Goal: Task Accomplishment & Management: Complete application form

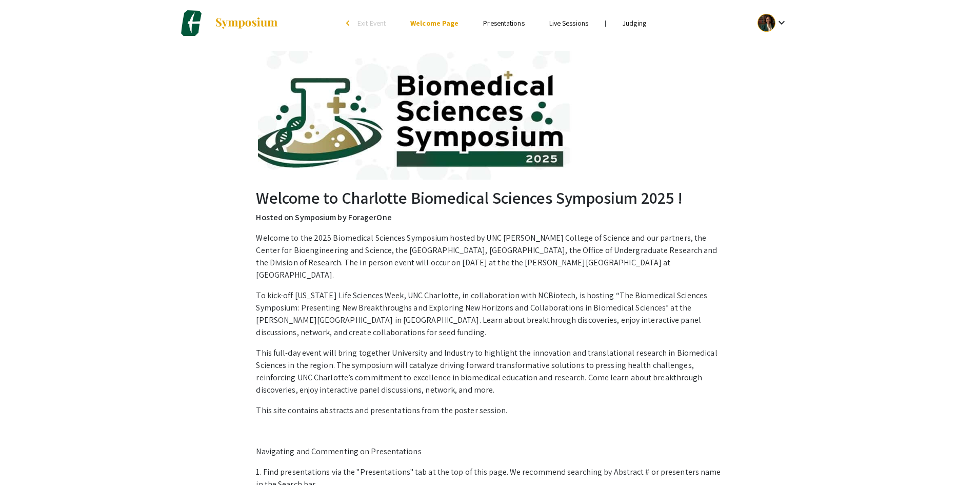
click at [638, 21] on link "Judging" at bounding box center [635, 22] width 24 height 9
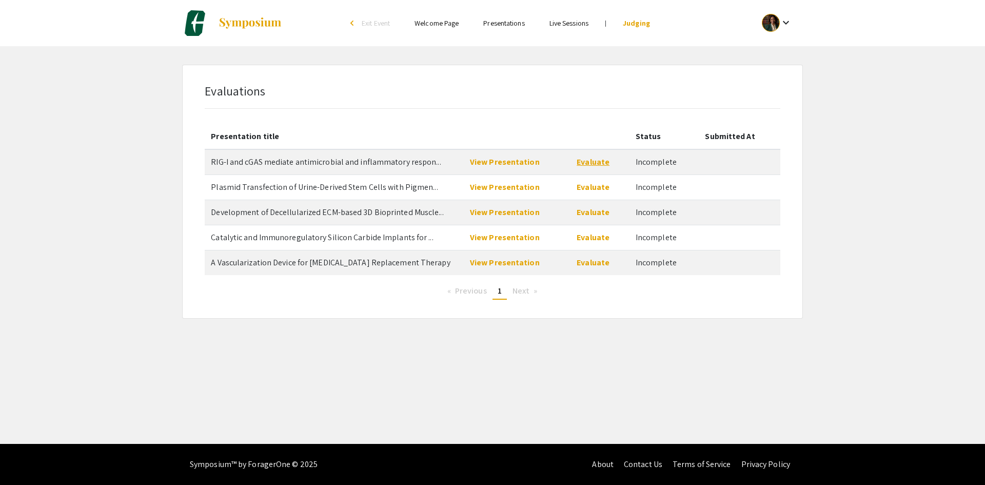
click at [582, 164] on link "Evaluate" at bounding box center [592, 161] width 33 height 11
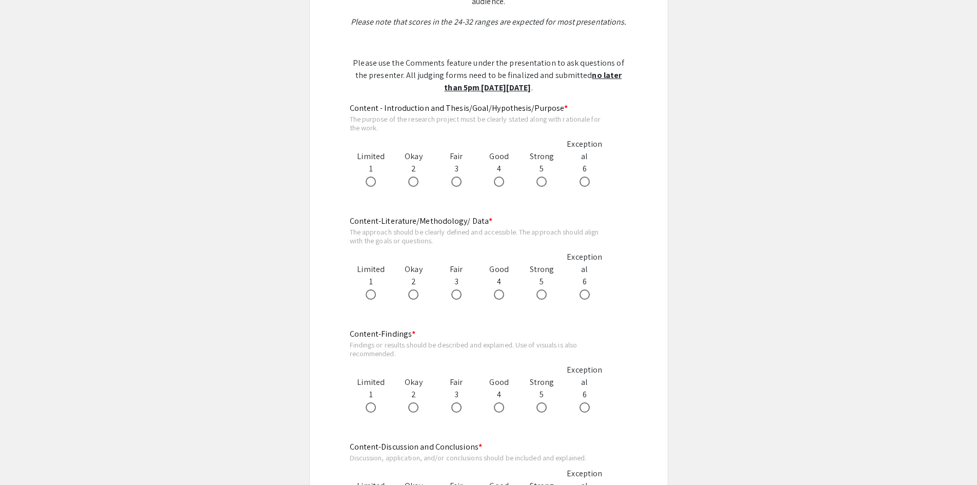
scroll to position [513, 0]
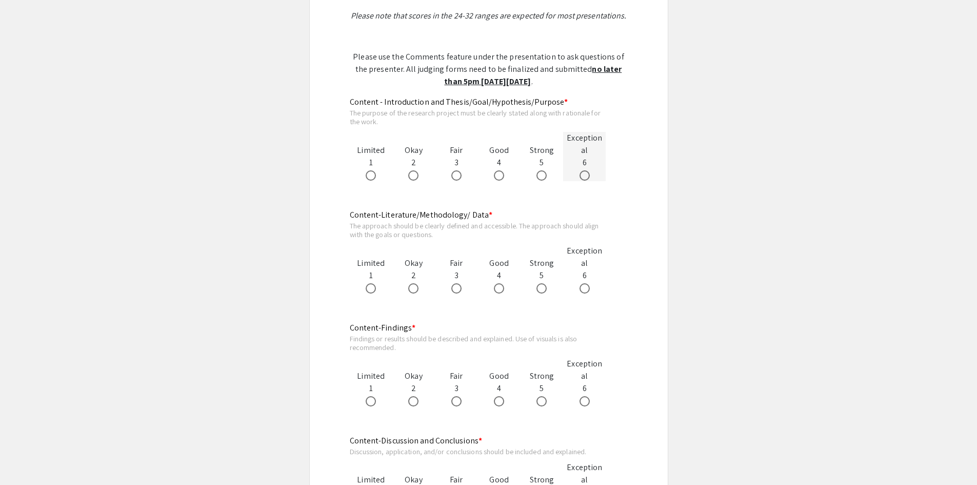
click at [585, 179] on span at bounding box center [585, 175] width 10 height 10
click at [585, 179] on input "radio" at bounding box center [585, 175] width 10 height 10
radio input "true"
click at [587, 289] on span at bounding box center [585, 288] width 10 height 10
click at [587, 289] on input "radio" at bounding box center [585, 288] width 10 height 10
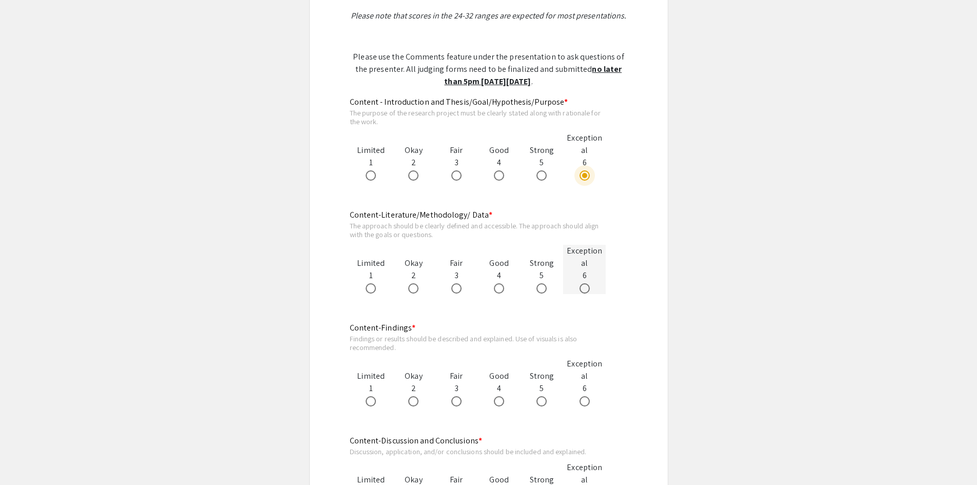
radio input "true"
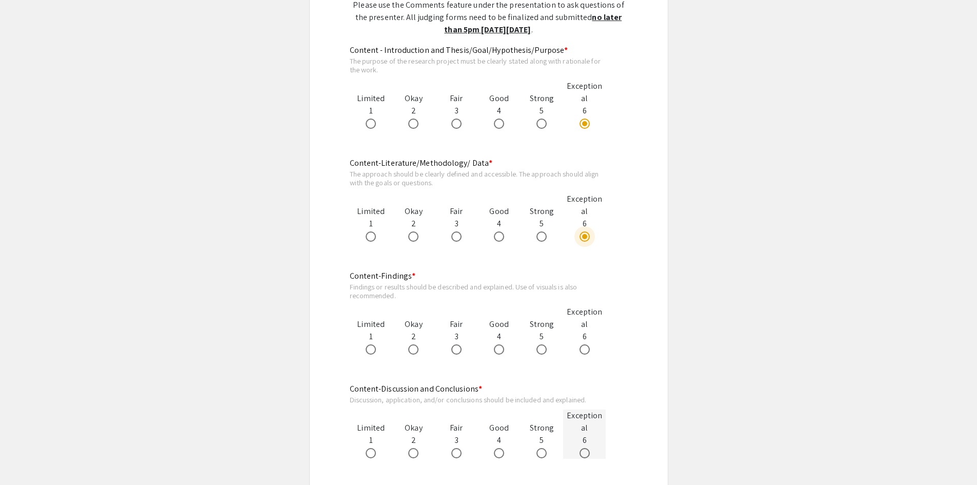
scroll to position [667, 0]
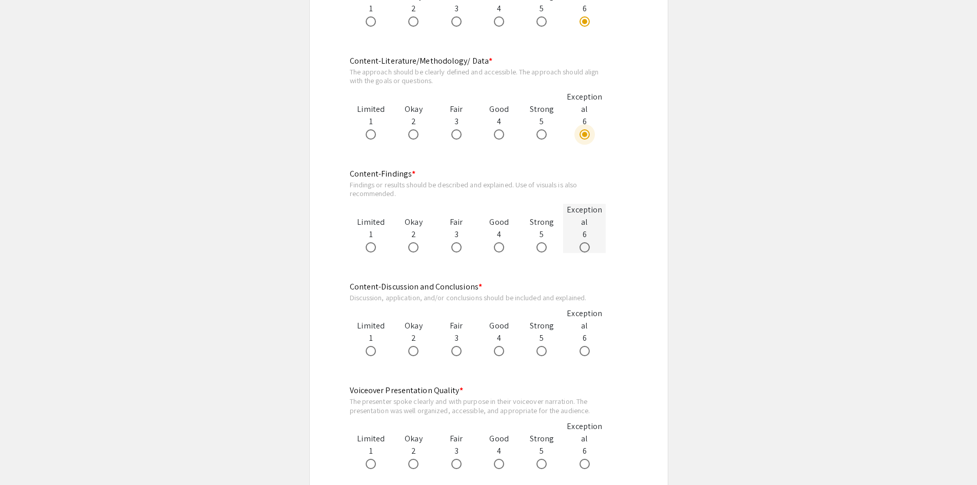
click at [582, 248] on span at bounding box center [585, 247] width 10 height 10
click at [582, 248] on input "radio" at bounding box center [585, 247] width 10 height 10
radio input "true"
click at [582, 349] on span at bounding box center [585, 351] width 10 height 10
click at [582, 349] on input "radio" at bounding box center [585, 351] width 10 height 10
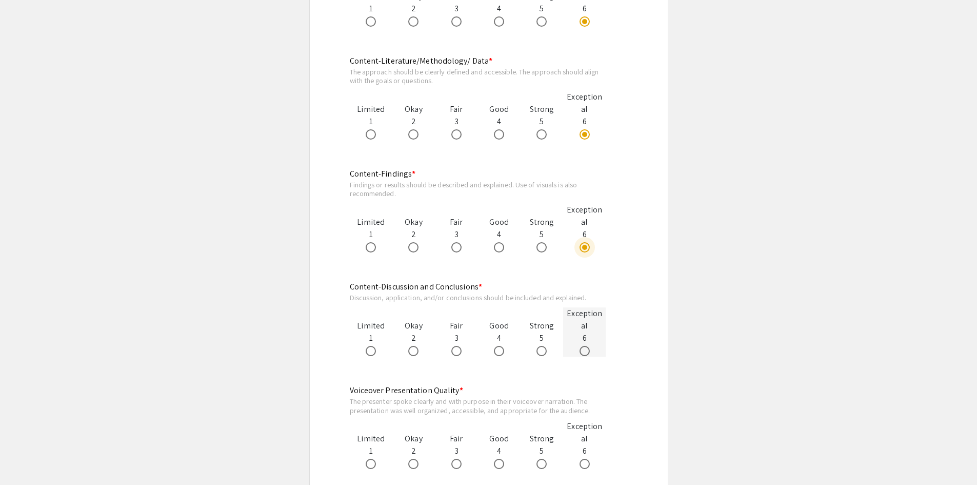
radio input "true"
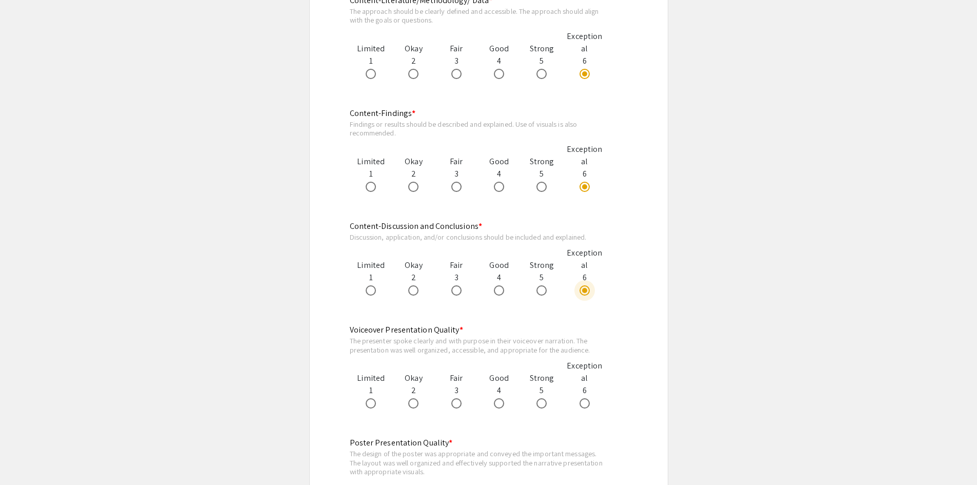
scroll to position [821, 0]
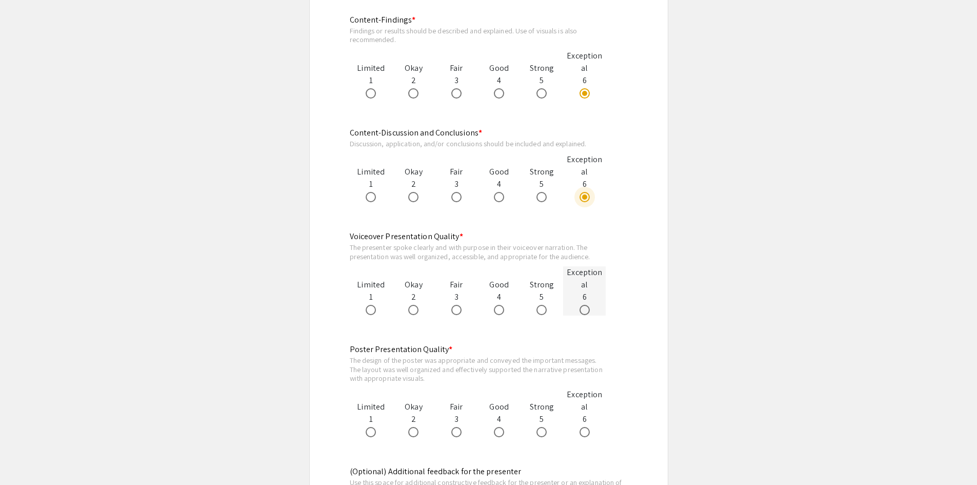
click at [584, 314] on span at bounding box center [585, 310] width 10 height 10
click at [584, 314] on input "radio" at bounding box center [585, 310] width 10 height 10
radio input "true"
click at [584, 433] on span at bounding box center [585, 432] width 10 height 10
click at [584, 433] on input "radio" at bounding box center [585, 432] width 10 height 10
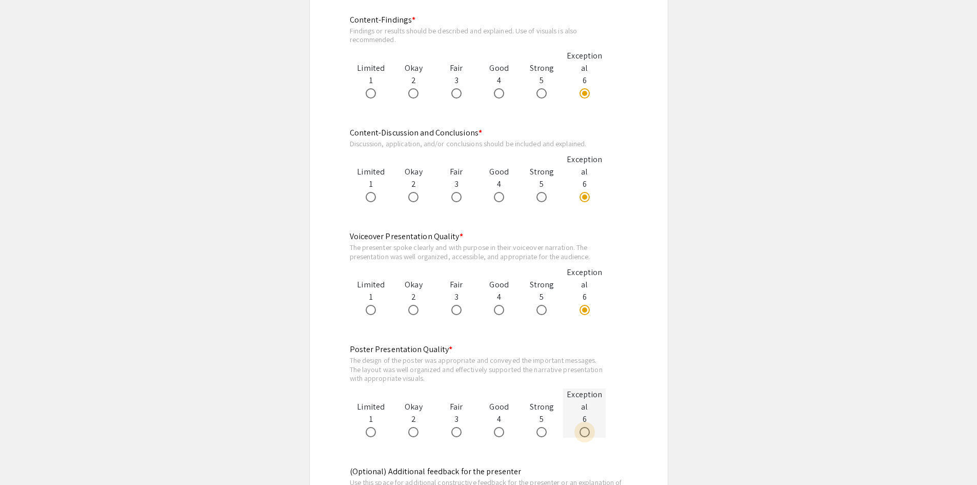
radio input "true"
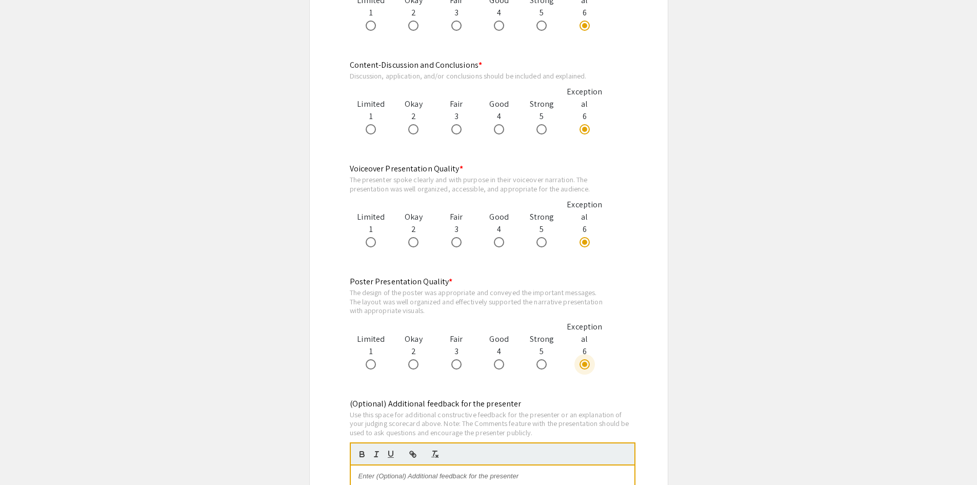
scroll to position [974, 0]
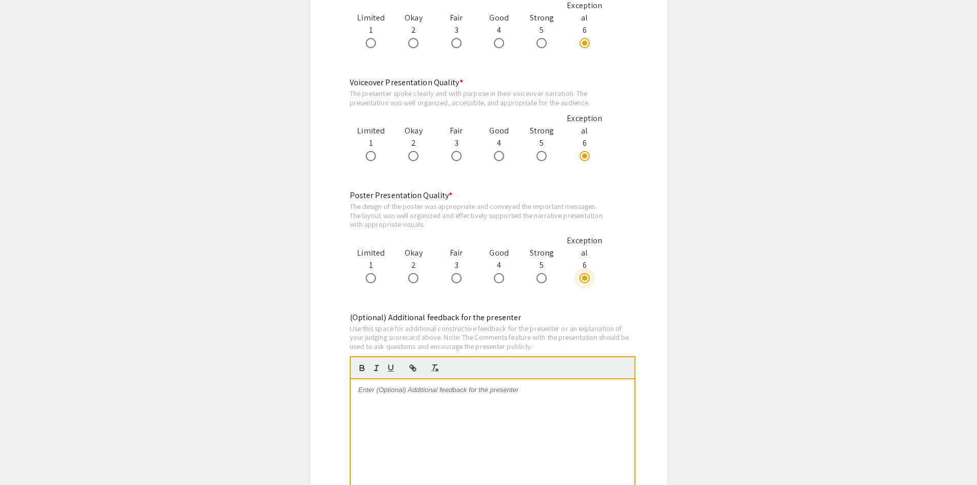
click at [607, 433] on div at bounding box center [493, 456] width 284 height 154
drag, startPoint x: 363, startPoint y: 393, endPoint x: 491, endPoint y: 385, distance: 129.0
click at [491, 385] on p "Great presentation! Your delivery was" at bounding box center [492, 389] width 268 height 9
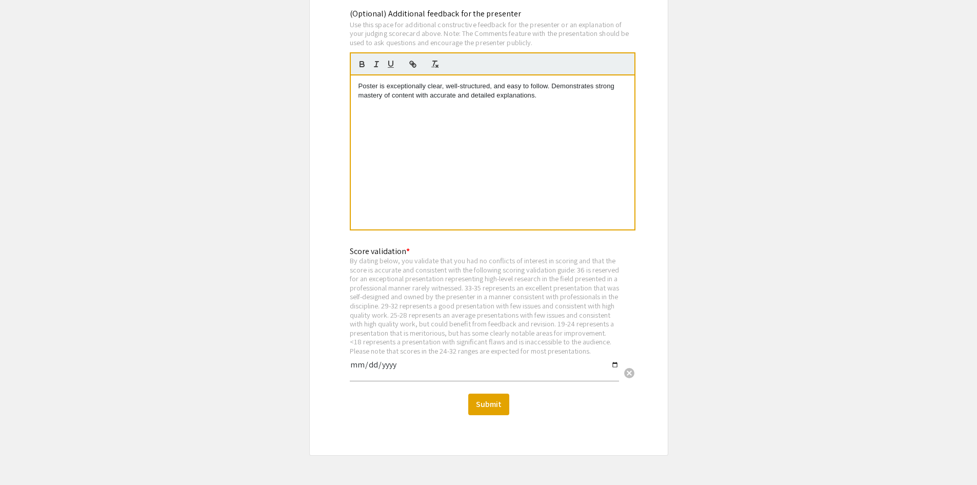
scroll to position [1282, 0]
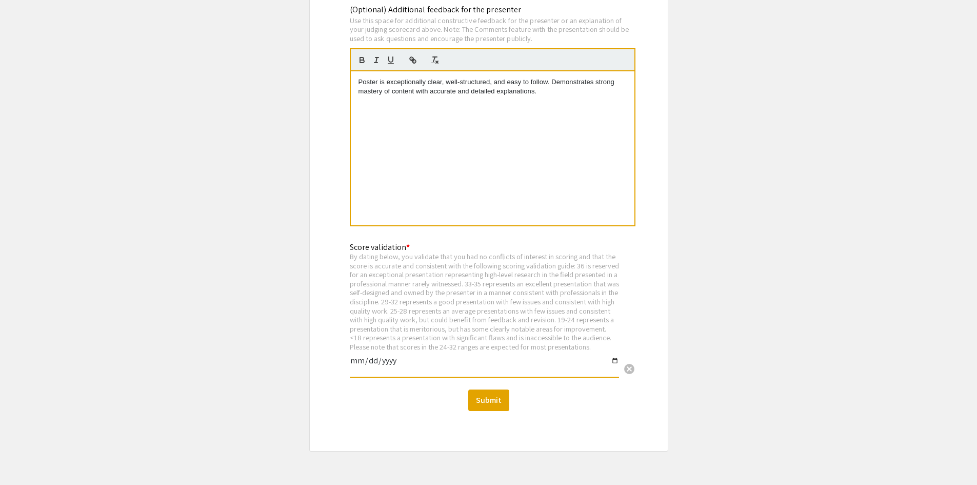
click at [403, 371] on input "date" at bounding box center [484, 364] width 269 height 17
type input "2025-09-10"
click at [495, 368] on input "2025-09-10" at bounding box center [484, 364] width 269 height 17
click at [496, 411] on button "Submit" at bounding box center [488, 400] width 41 height 22
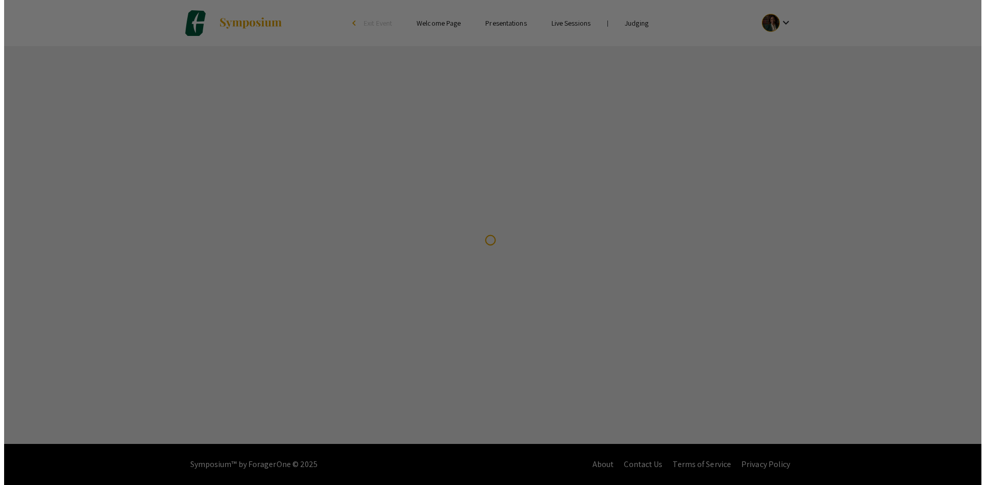
scroll to position [0, 0]
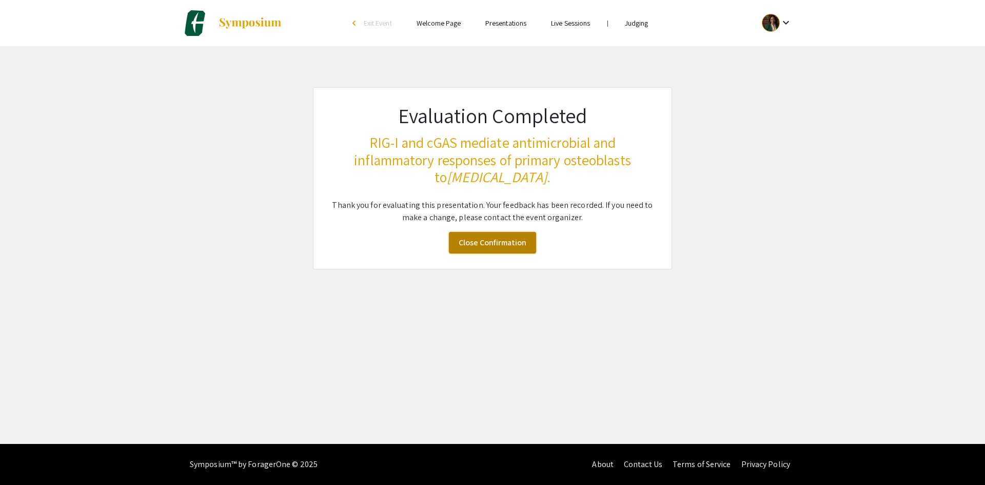
click at [503, 251] on link "Close Confirmation" at bounding box center [492, 243] width 87 height 22
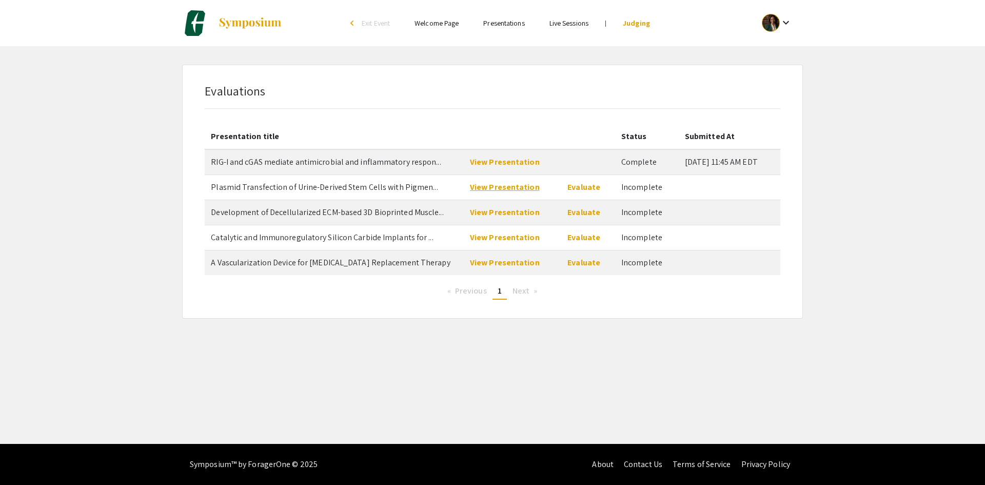
click at [518, 185] on link "View Presentation" at bounding box center [505, 187] width 70 height 11
click at [499, 186] on link "View Presentation" at bounding box center [505, 187] width 70 height 11
click at [526, 187] on link "View Presentation" at bounding box center [505, 187] width 70 height 11
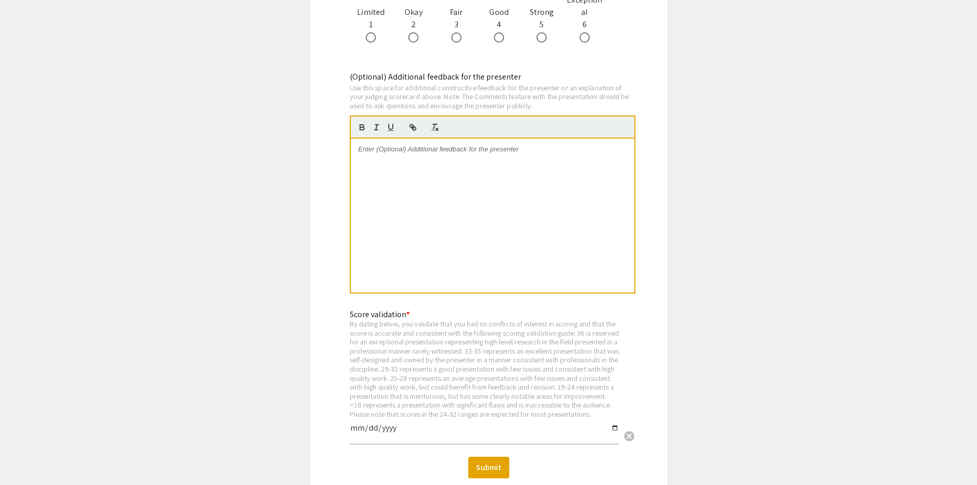
scroll to position [1077, 0]
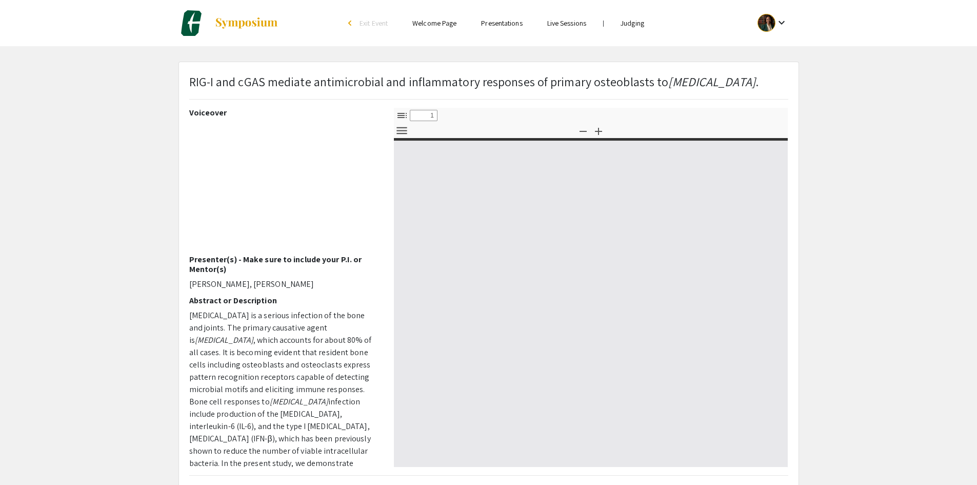
select select "custom"
type input "0"
select select "custom"
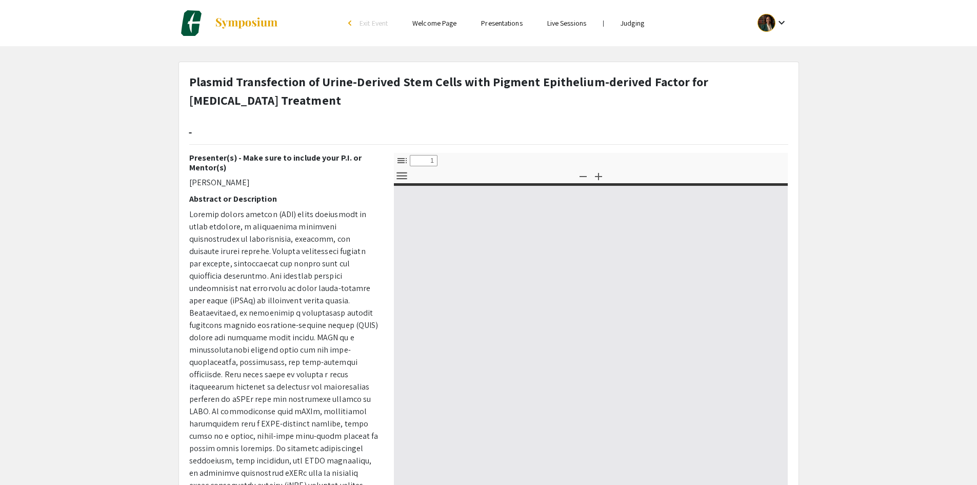
select select "custom"
type input "0"
select select "custom"
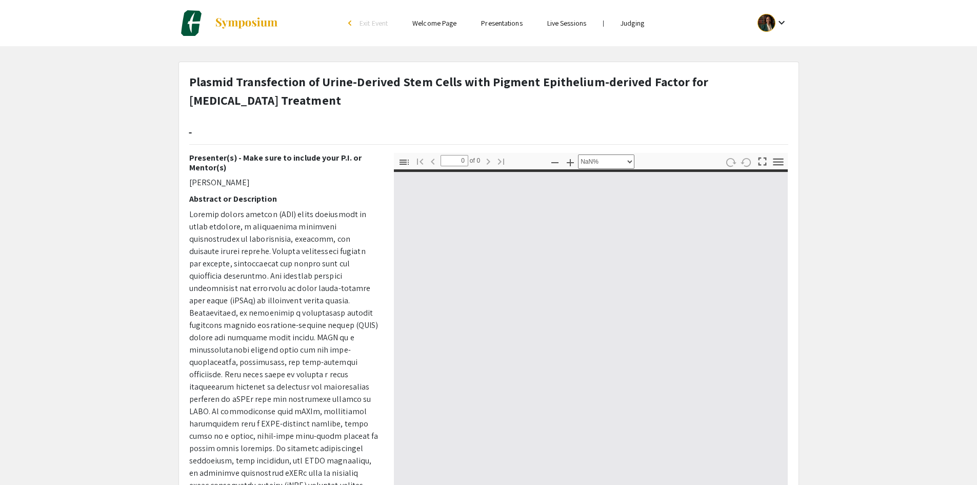
type input "1"
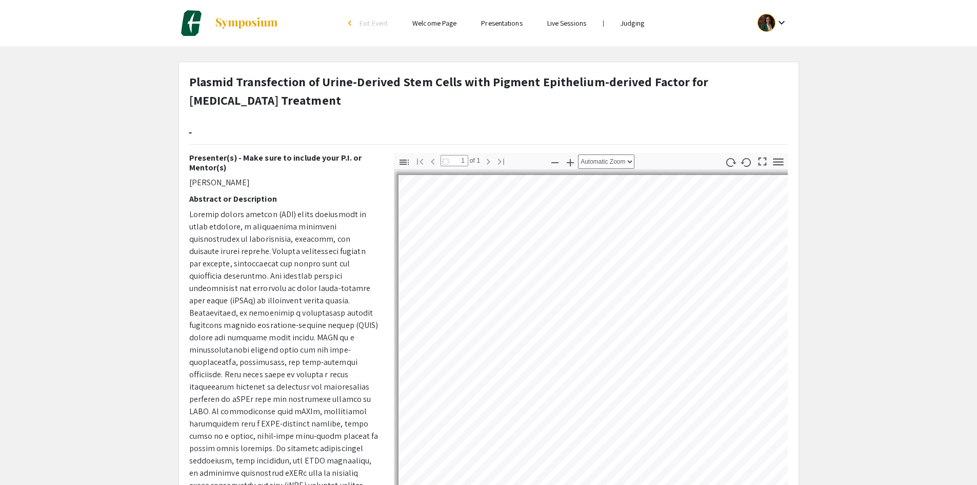
select select "auto"
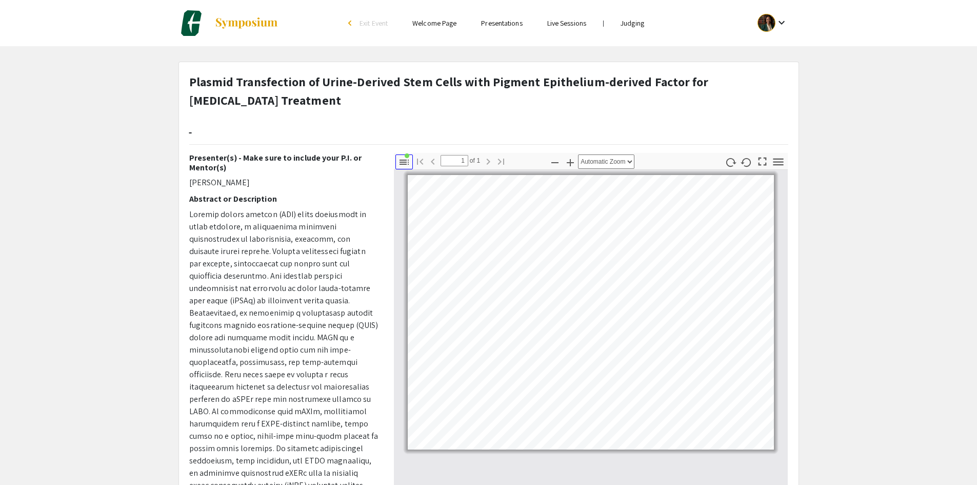
click at [403, 164] on icon "button" at bounding box center [404, 161] width 9 height 5
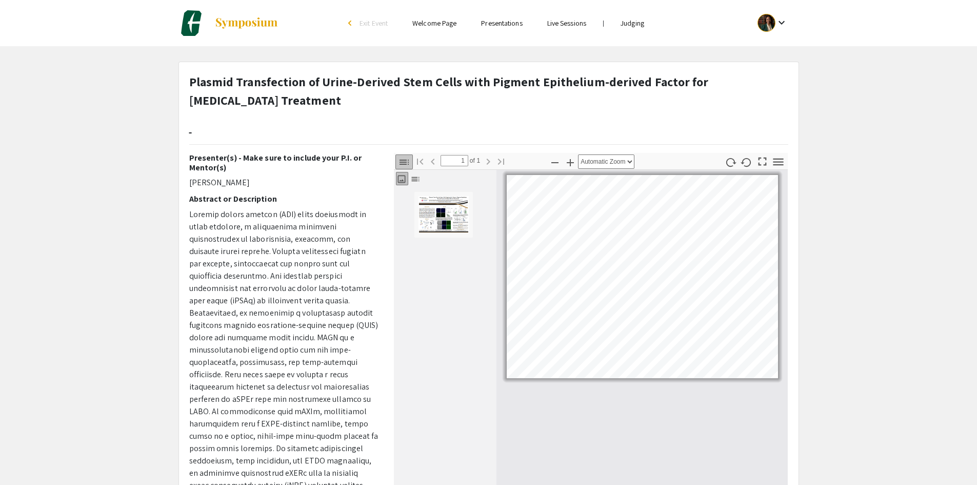
click at [431, 214] on img "Thumbnail of Page 1" at bounding box center [443, 214] width 51 height 38
click at [406, 163] on icon "button" at bounding box center [404, 162] width 12 height 12
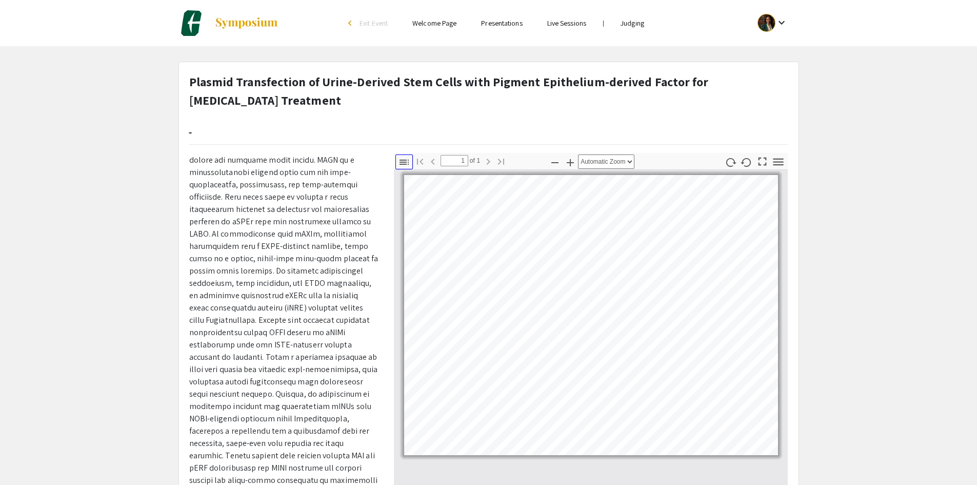
scroll to position [181, 0]
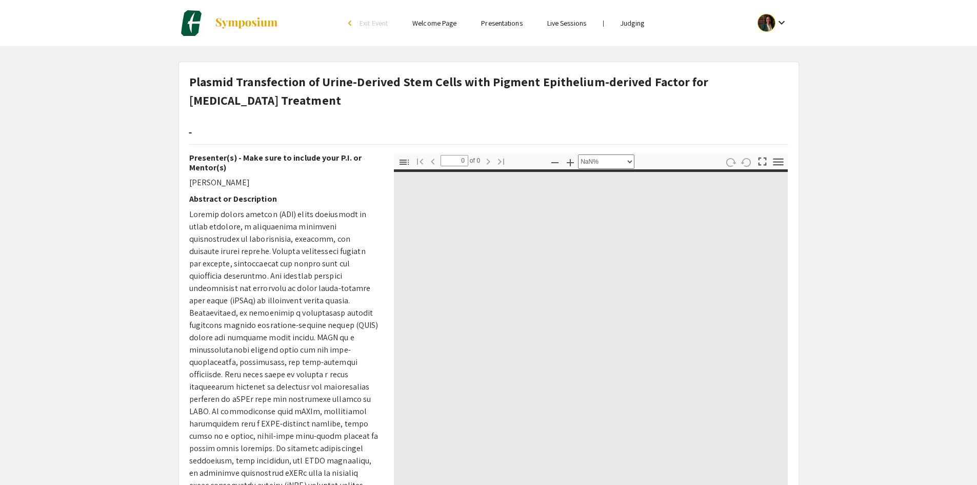
select select "auto"
type input "1"
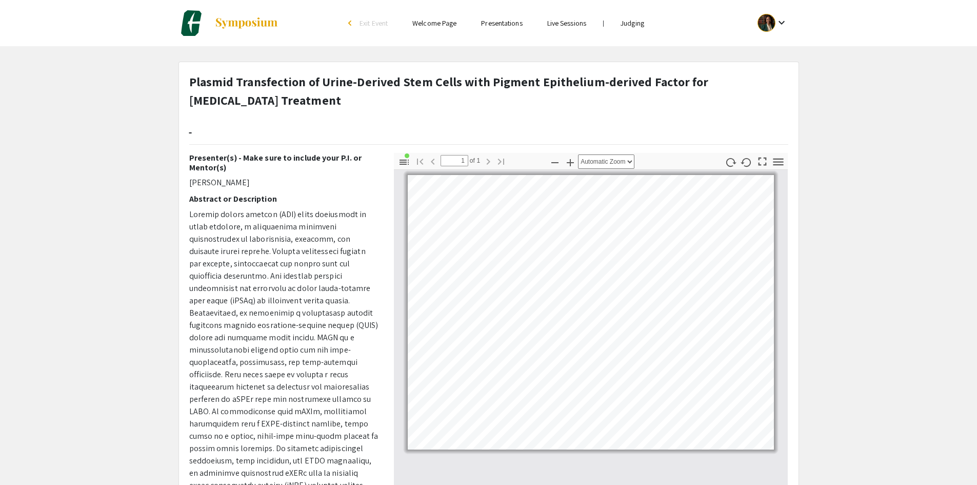
click at [410, 174] on div "Page 1" at bounding box center [590, 312] width 375 height 284
click at [406, 168] on button "Toggle Sidebar" at bounding box center [403, 161] width 17 height 15
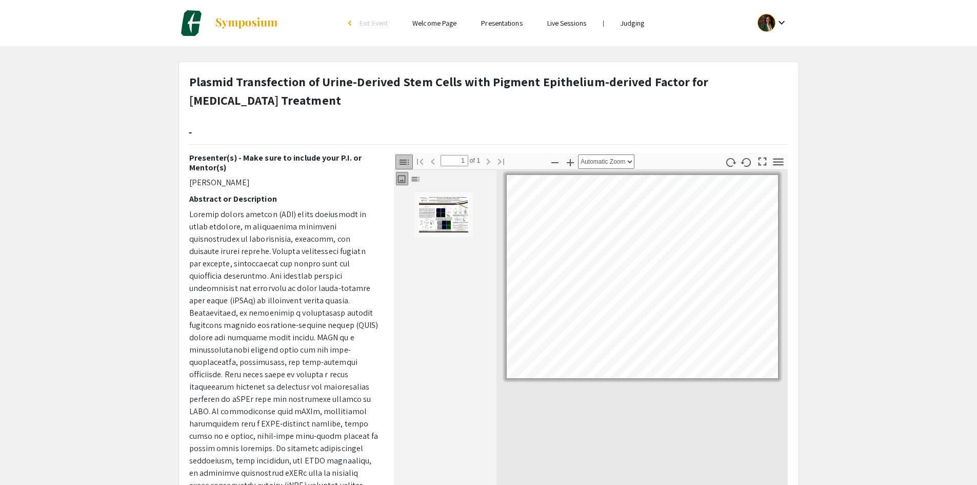
click at [441, 207] on img "Thumbnail of Page 1" at bounding box center [443, 214] width 51 height 38
click at [412, 178] on icon "button" at bounding box center [415, 179] width 10 height 10
click at [399, 178] on icon "button" at bounding box center [401, 179] width 10 height 10
click at [415, 177] on icon "button" at bounding box center [415, 179] width 8 height 4
click at [783, 158] on icon "button" at bounding box center [778, 161] width 10 height 7
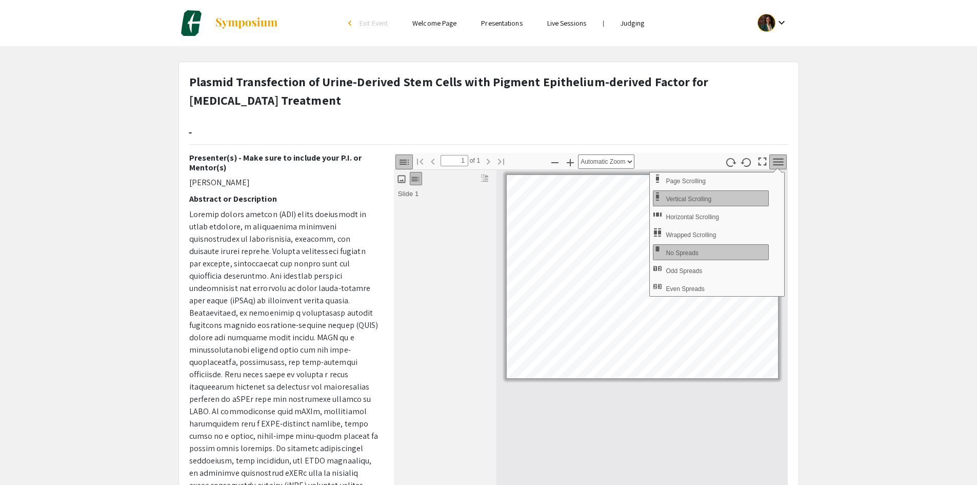
click at [783, 159] on icon "button" at bounding box center [778, 161] width 10 height 7
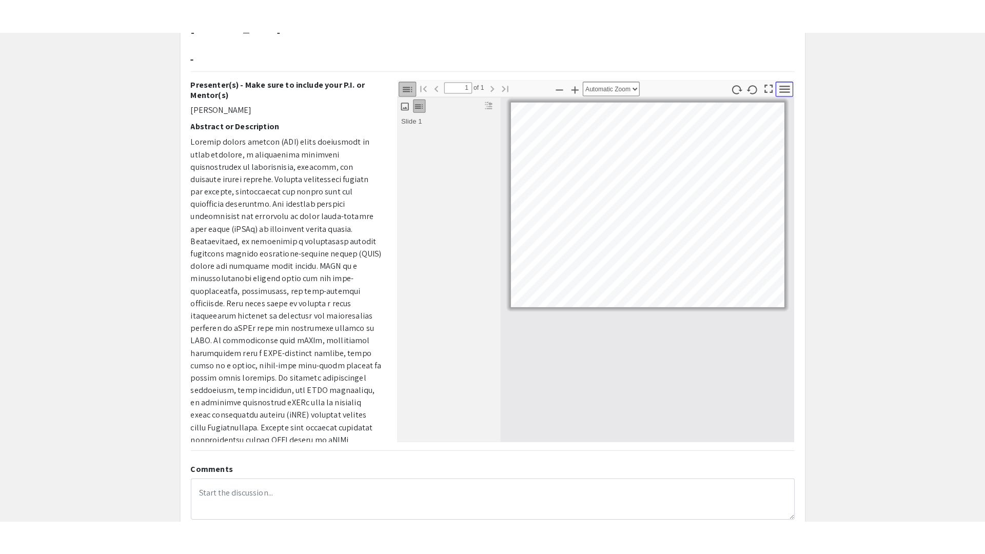
scroll to position [43, 0]
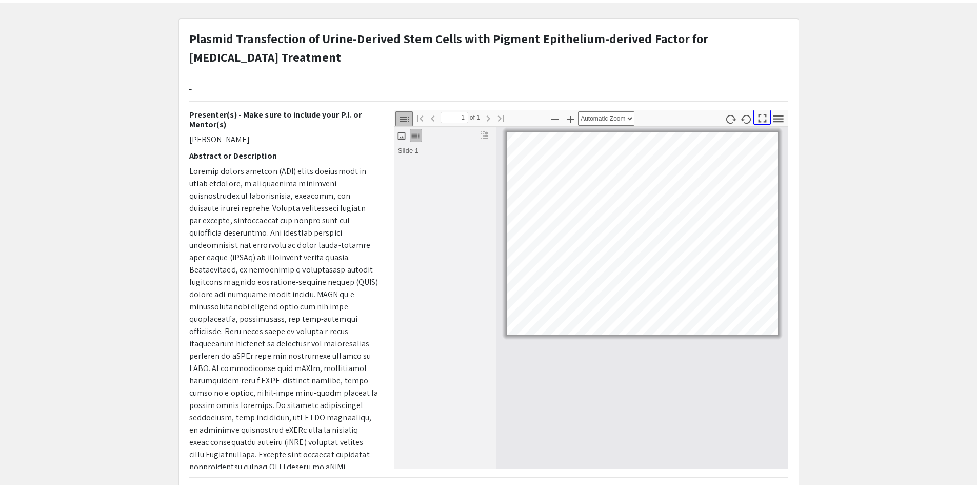
click at [761, 117] on icon "button" at bounding box center [762, 118] width 14 height 14
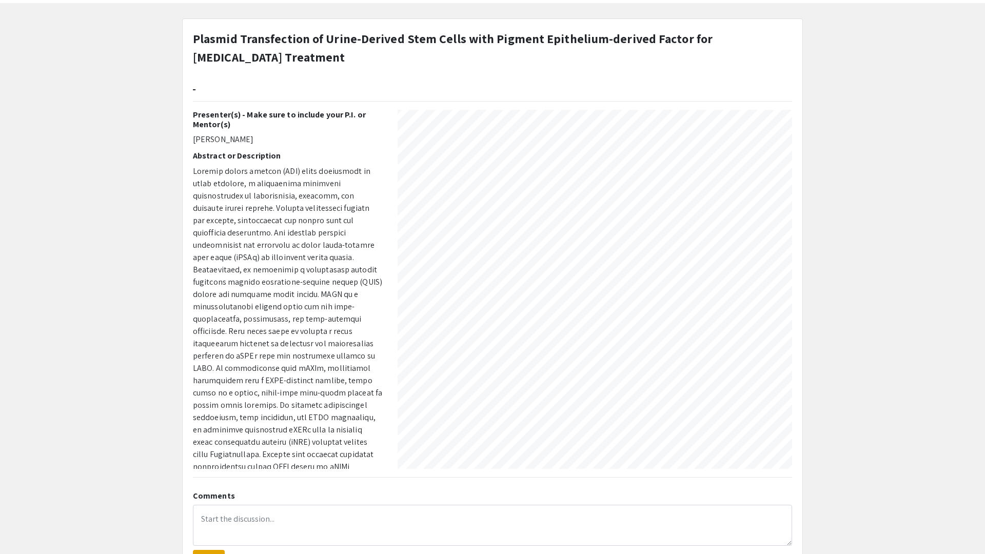
select select "auto"
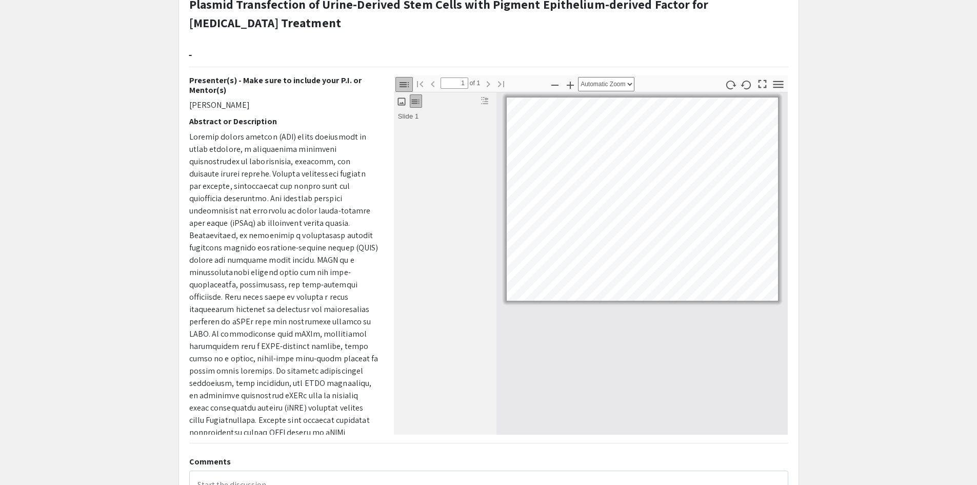
scroll to position [0, 0]
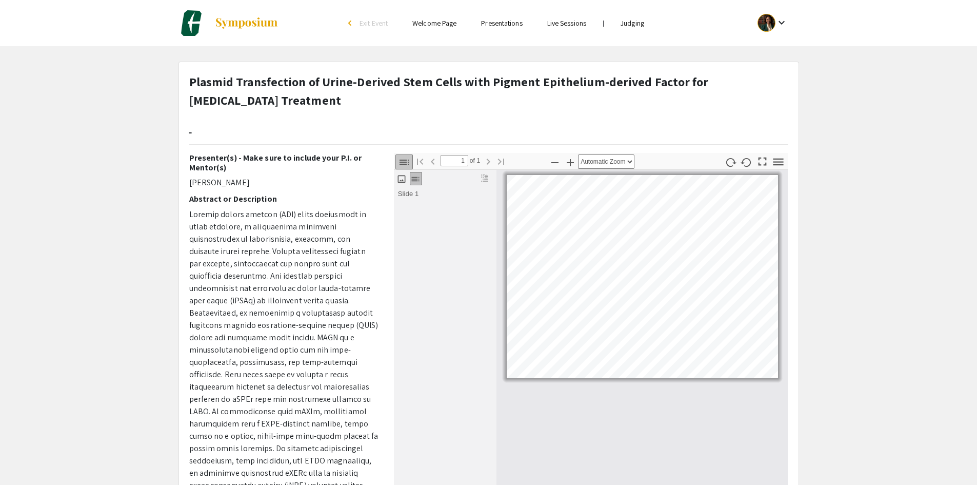
click at [644, 23] on link "Judging" at bounding box center [633, 22] width 24 height 9
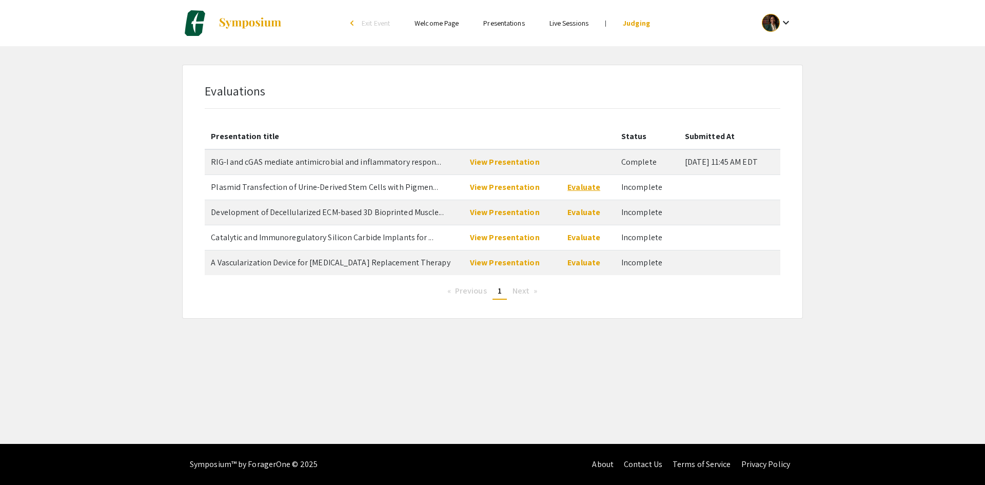
click at [567, 189] on link "Evaluate" at bounding box center [583, 187] width 33 height 11
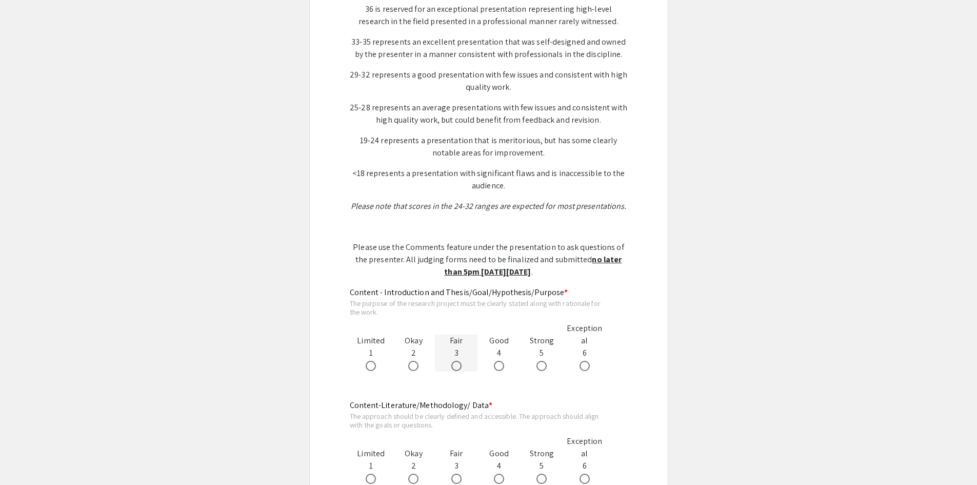
scroll to position [359, 0]
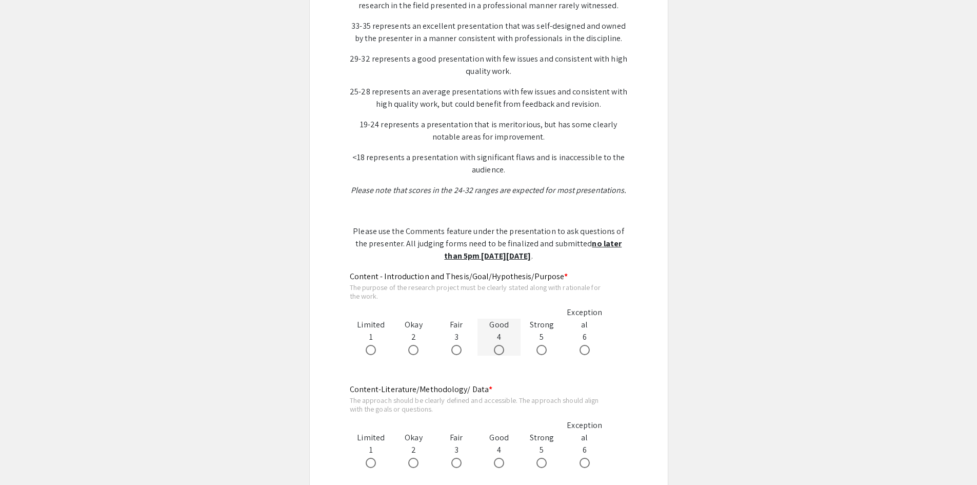
click at [503, 352] on span at bounding box center [499, 350] width 10 height 10
click at [503, 352] on input "radio" at bounding box center [499, 350] width 10 height 10
radio input "true"
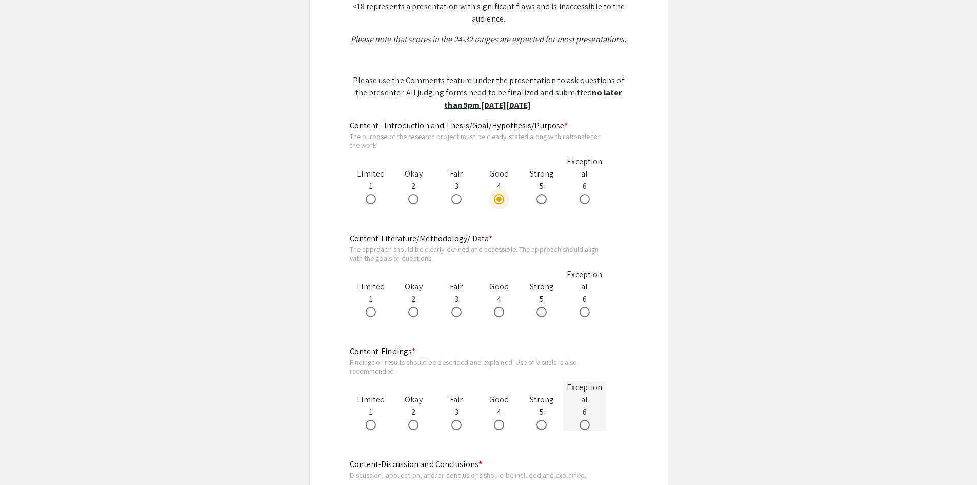
scroll to position [564, 0]
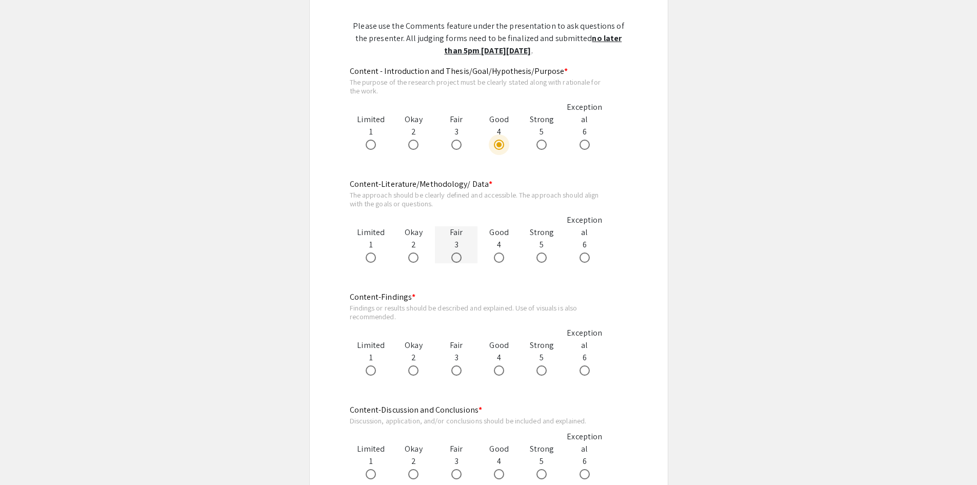
click at [454, 258] on span at bounding box center [456, 257] width 10 height 10
click at [454, 258] on input "radio" at bounding box center [456, 257] width 10 height 10
radio input "true"
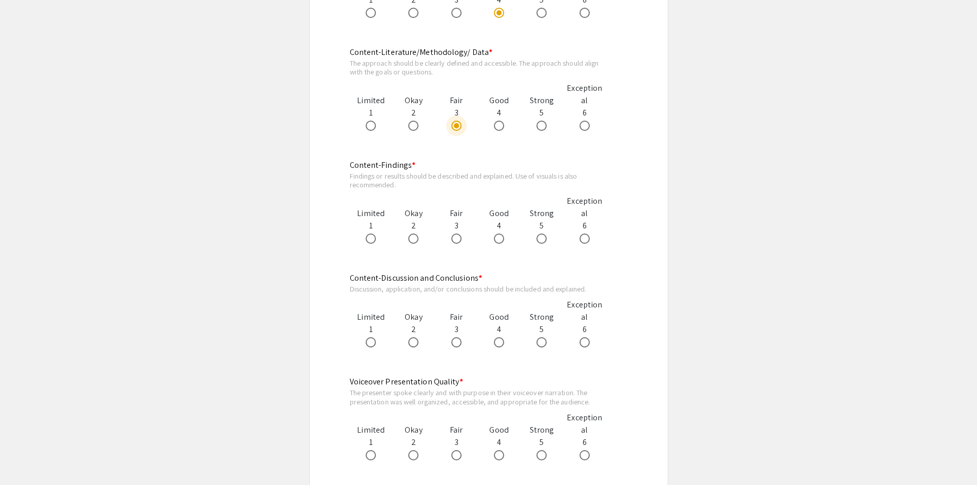
scroll to position [718, 0]
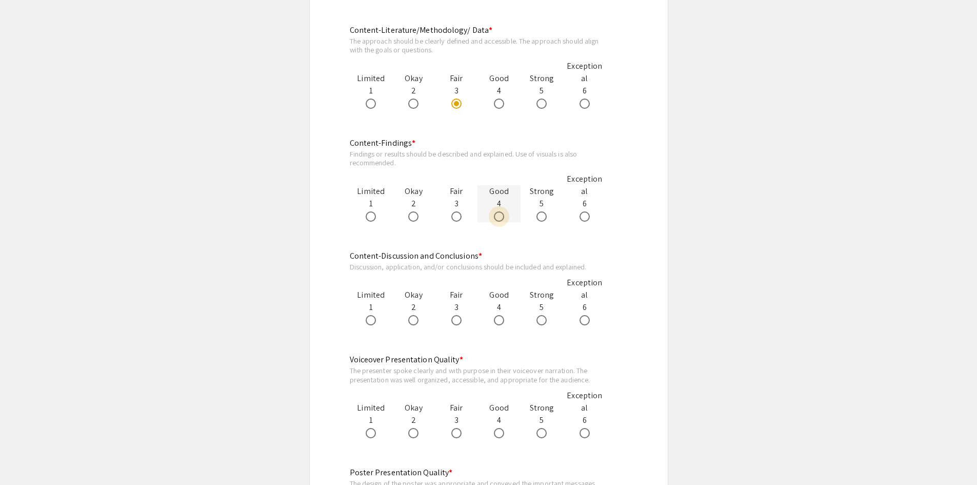
click at [504, 219] on span at bounding box center [499, 216] width 10 height 10
click at [504, 219] on input "radio" at bounding box center [499, 216] width 10 height 10
radio input "true"
click at [499, 324] on span at bounding box center [499, 320] width 10 height 10
click at [499, 324] on input "radio" at bounding box center [499, 320] width 10 height 10
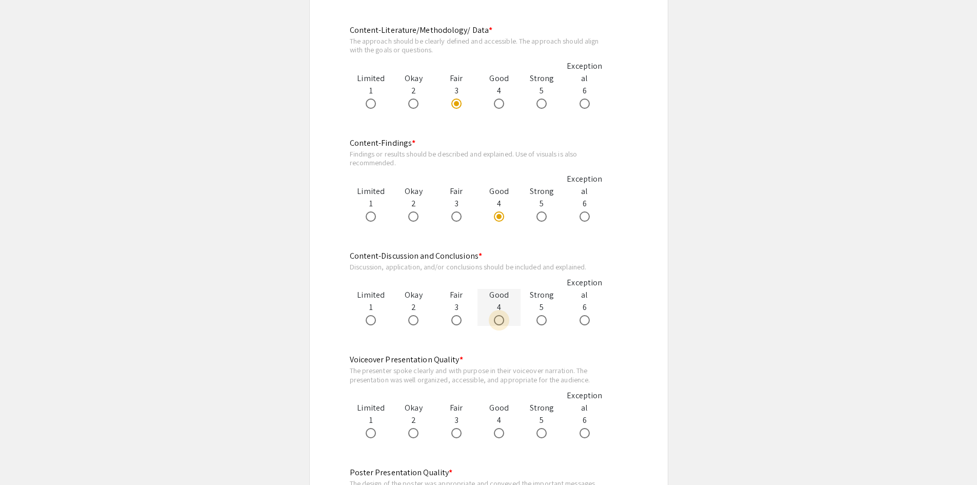
radio input "true"
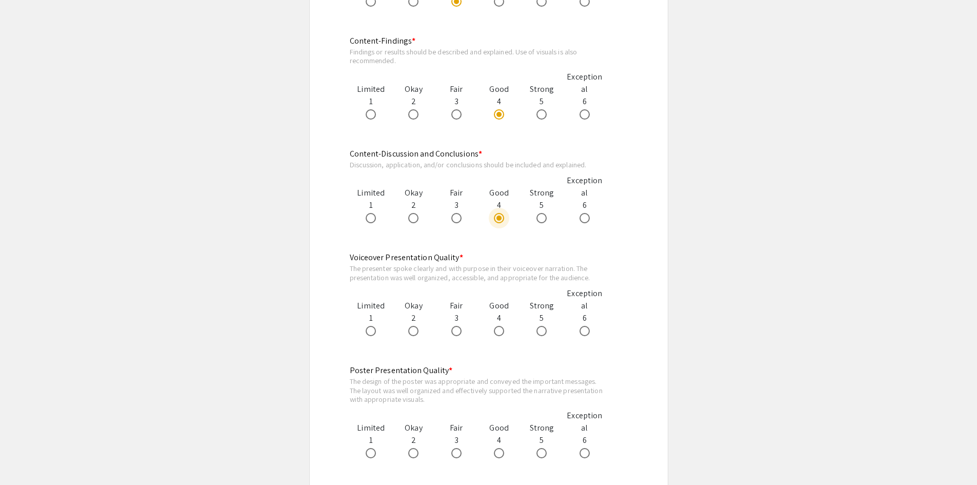
scroll to position [821, 0]
click at [366, 329] on span at bounding box center [371, 330] width 10 height 10
click at [366, 329] on input "radio" at bounding box center [371, 330] width 10 height 10
radio input "true"
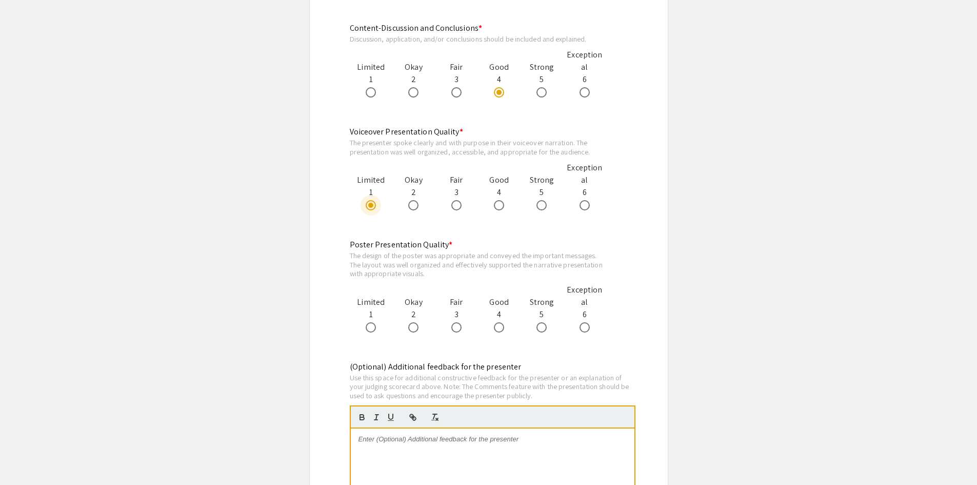
scroll to position [974, 0]
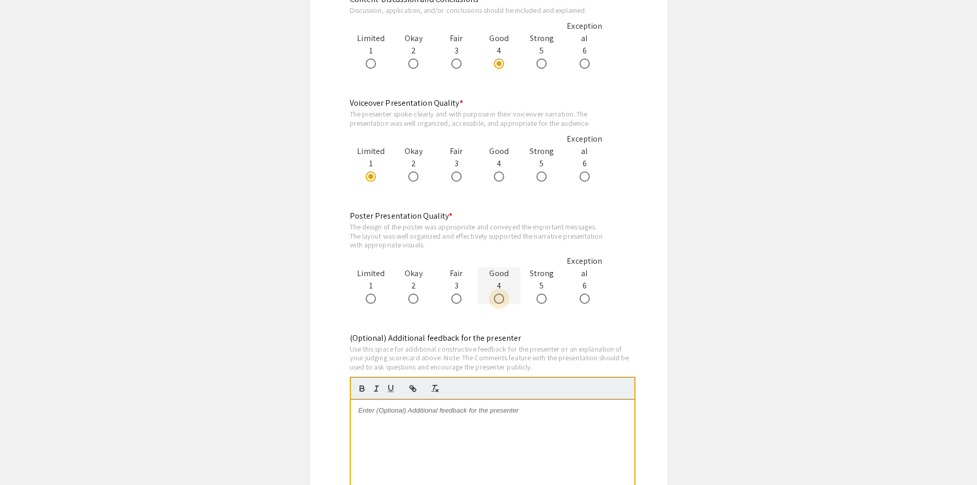
click at [500, 300] on span at bounding box center [499, 298] width 10 height 10
click at [500, 300] on input "radio" at bounding box center [499, 298] width 10 height 10
radio input "true"
click at [458, 425] on div at bounding box center [493, 477] width 284 height 154
click at [479, 422] on p "You did not provide a voice-over presentation of your poster which would have b…" at bounding box center [492, 415] width 268 height 19
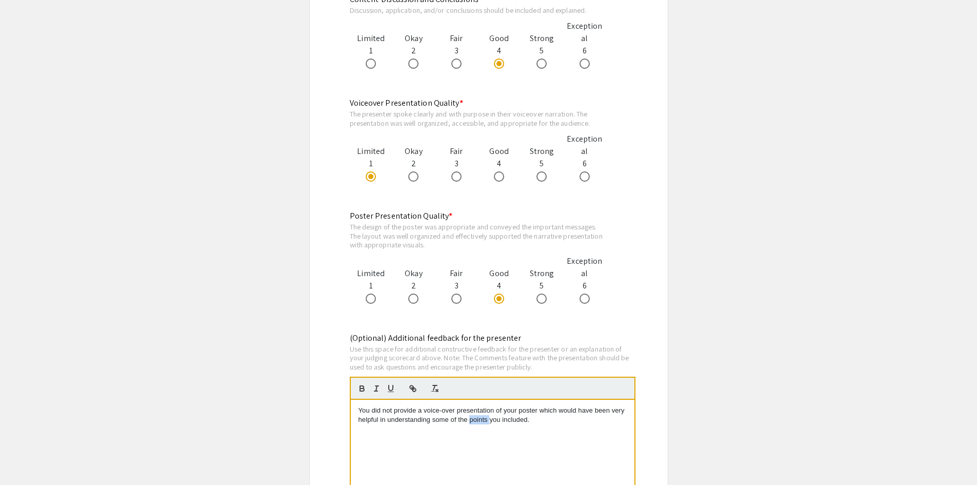
click at [479, 422] on p "You did not provide a voice-over presentation of your poster which would have b…" at bounding box center [492, 415] width 268 height 19
click at [555, 423] on p "You did not provide a voice-over presentation of your poster which would have b…" at bounding box center [492, 415] width 268 height 19
click at [374, 430] on p "You did not provide a voice-over presentation of your poster which would have b…" at bounding box center [492, 420] width 268 height 28
click at [410, 430] on p "You did not provide a voice-over presentation of your poster which would have b…" at bounding box center [492, 420] width 268 height 28
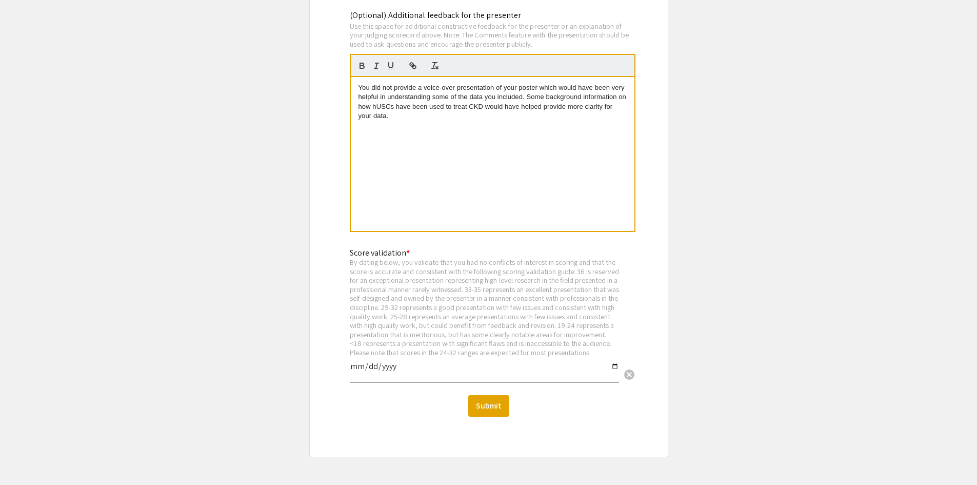
scroll to position [1333, 0]
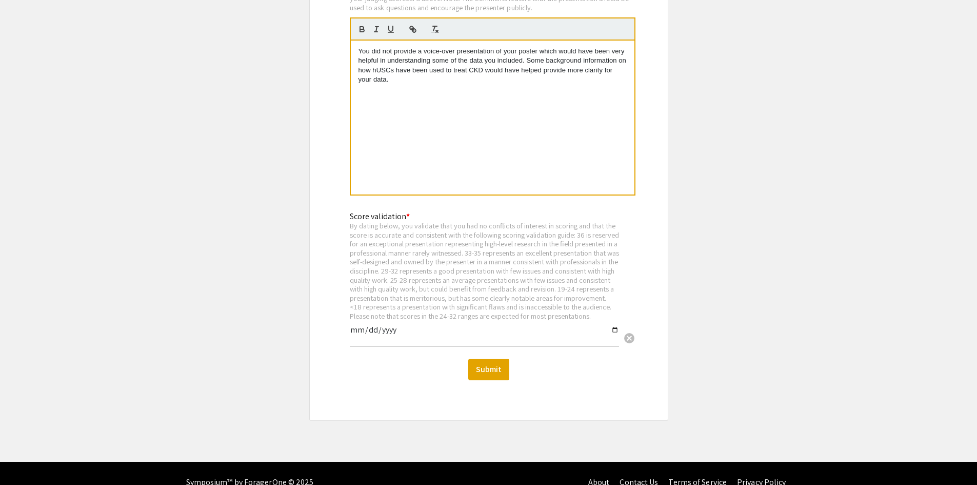
click at [354, 343] on input "date" at bounding box center [484, 333] width 269 height 17
type input "2025-09-10"
click at [498, 380] on button "Submit" at bounding box center [488, 369] width 41 height 22
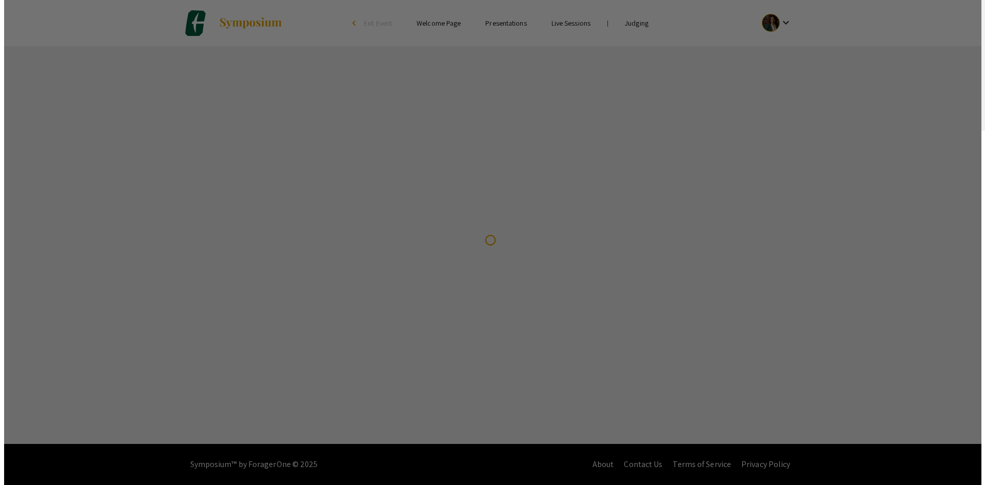
scroll to position [0, 0]
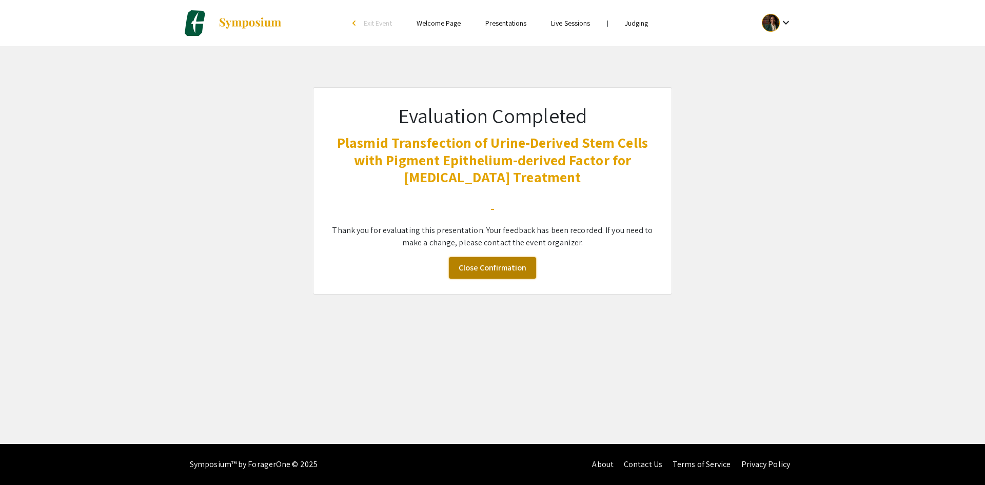
click at [529, 263] on link "Close Confirmation" at bounding box center [492, 268] width 87 height 22
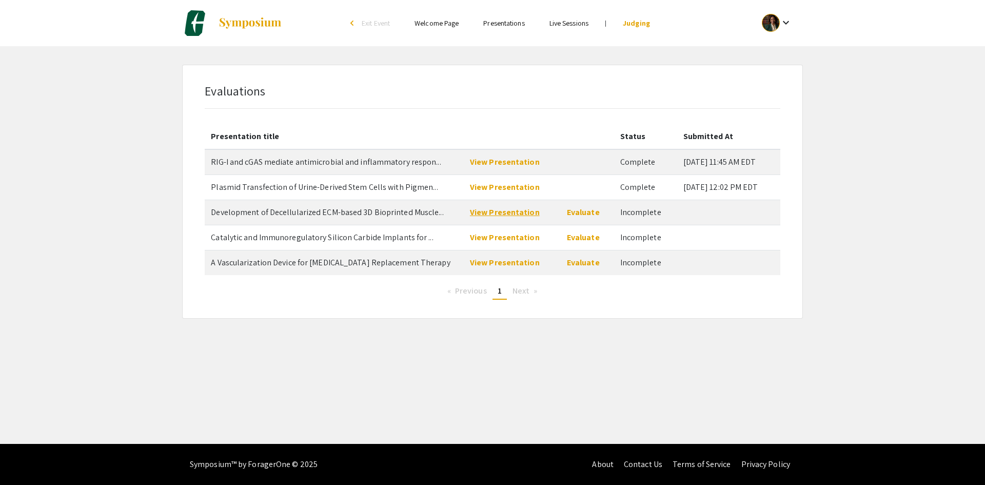
click at [514, 213] on link "View Presentation" at bounding box center [505, 212] width 70 height 11
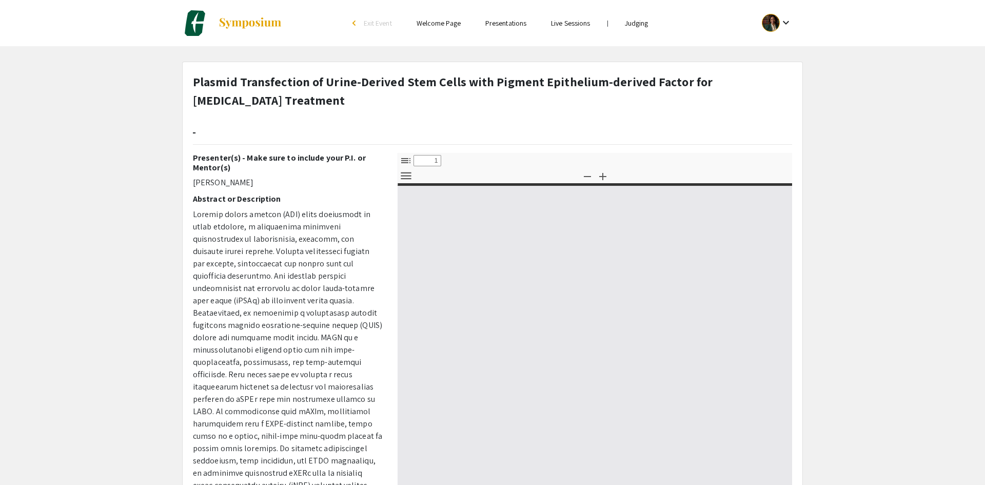
select select "custom"
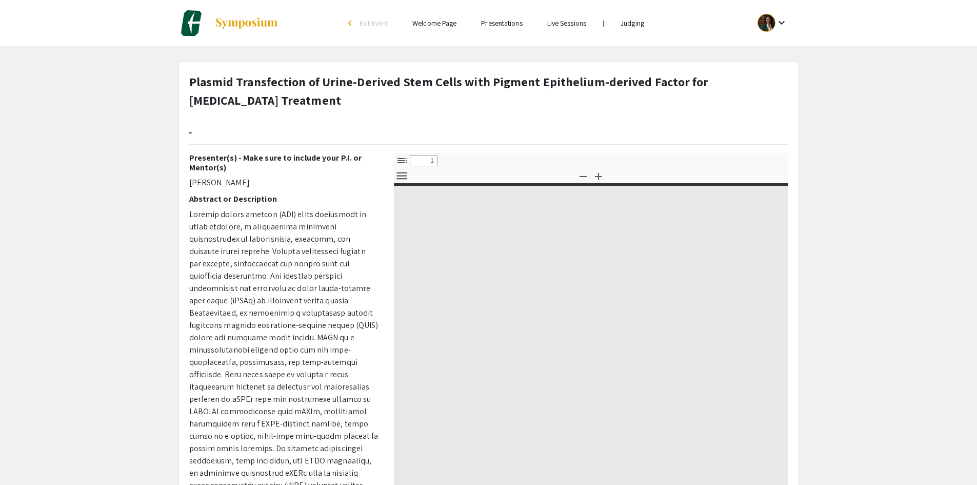
type input "0"
select select "custom"
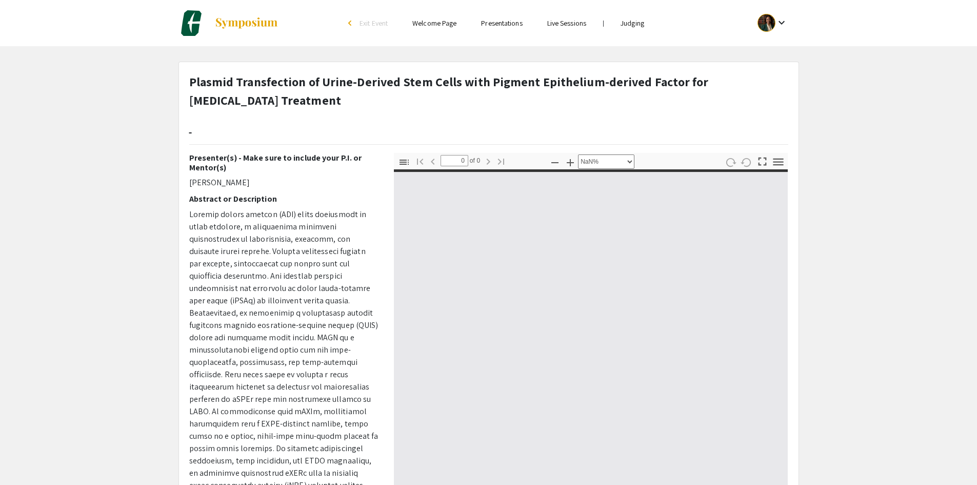
type input "1"
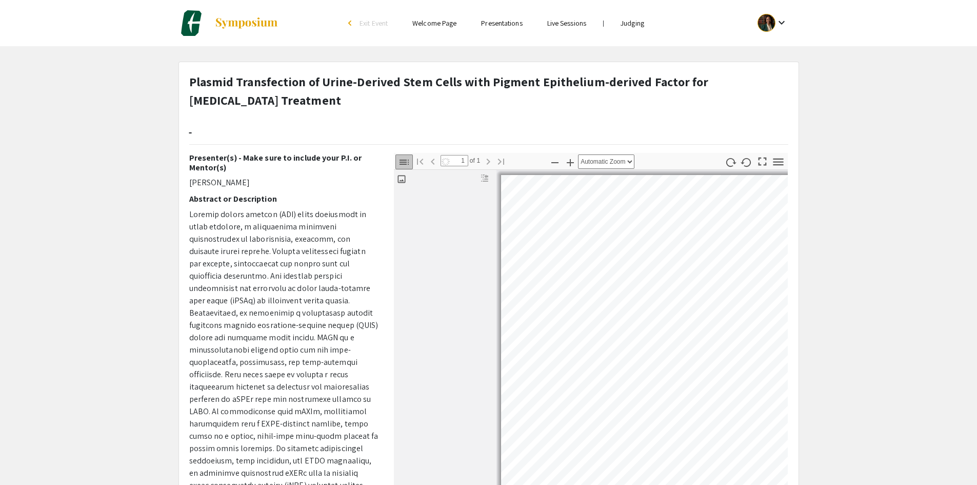
select select "auto"
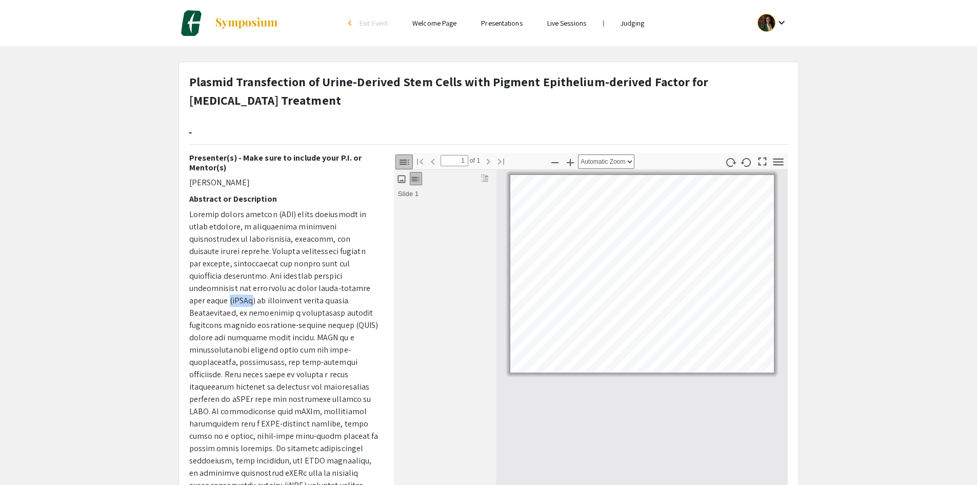
drag, startPoint x: 342, startPoint y: 288, endPoint x: 366, endPoint y: 287, distance: 24.1
click at [366, 287] on p at bounding box center [283, 448] width 189 height 480
copy p "(hUSCs"
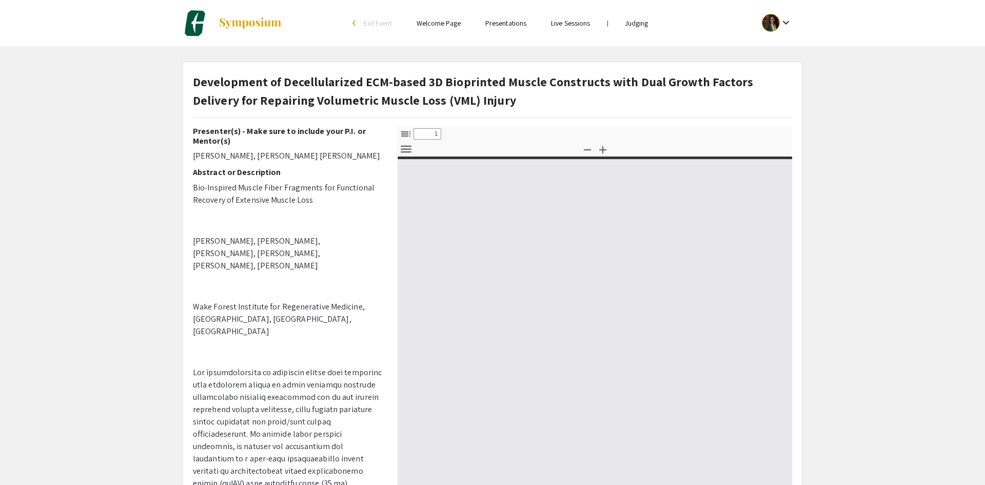
select select "custom"
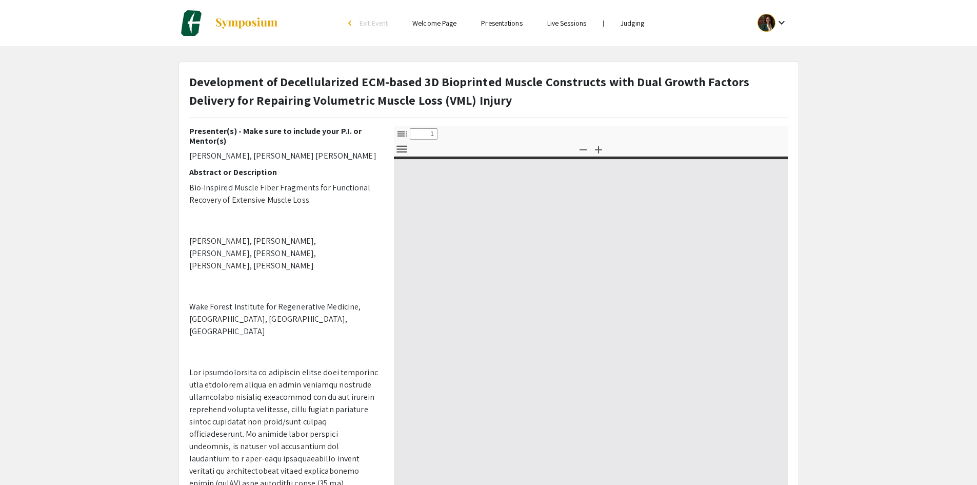
type input "0"
select select "custom"
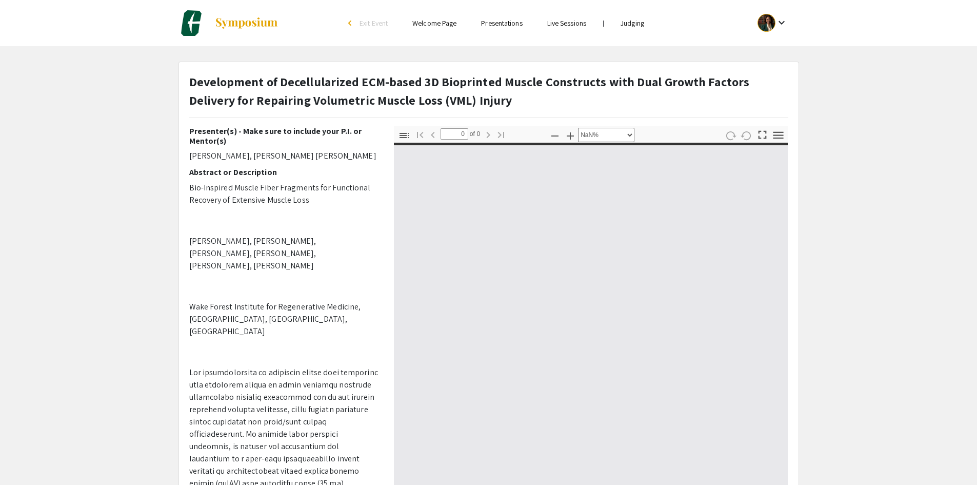
type input "1"
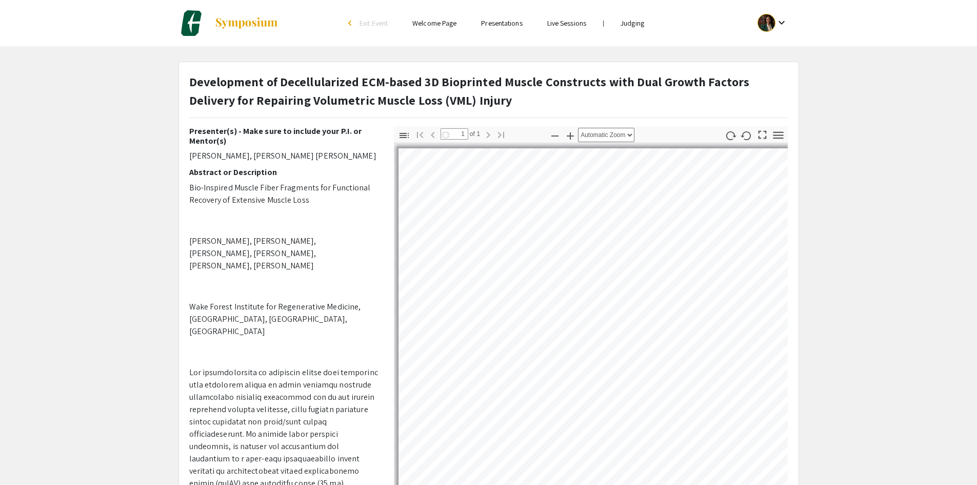
select select "auto"
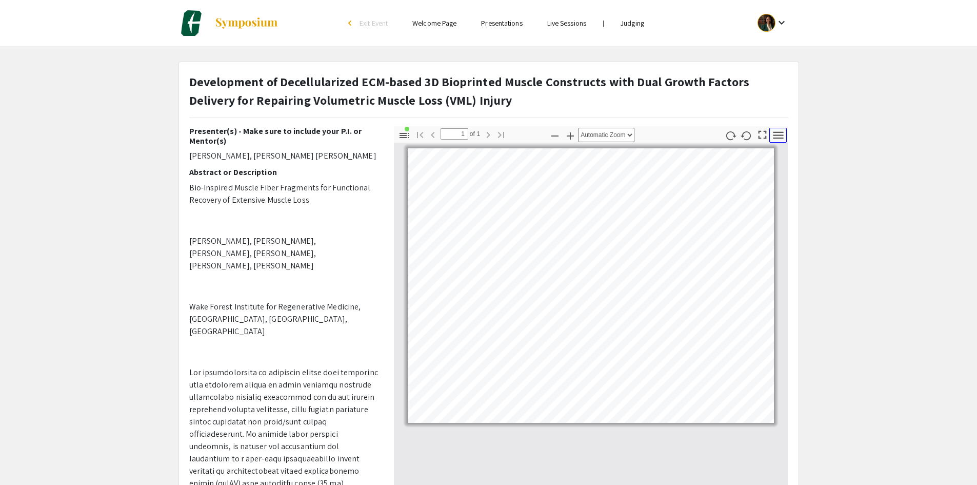
click at [780, 132] on icon "button" at bounding box center [778, 134] width 10 height 7
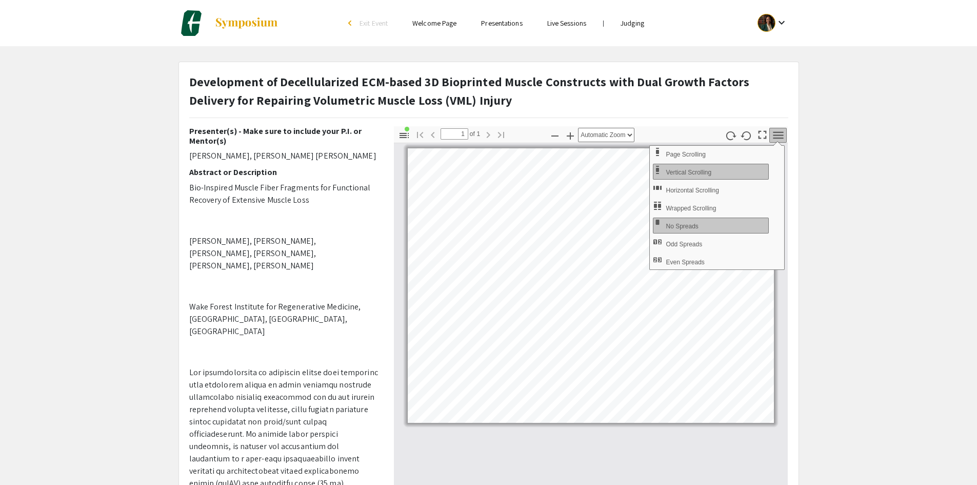
click at [780, 132] on icon "button" at bounding box center [778, 134] width 10 height 7
